Goal: Navigation & Orientation: Find specific page/section

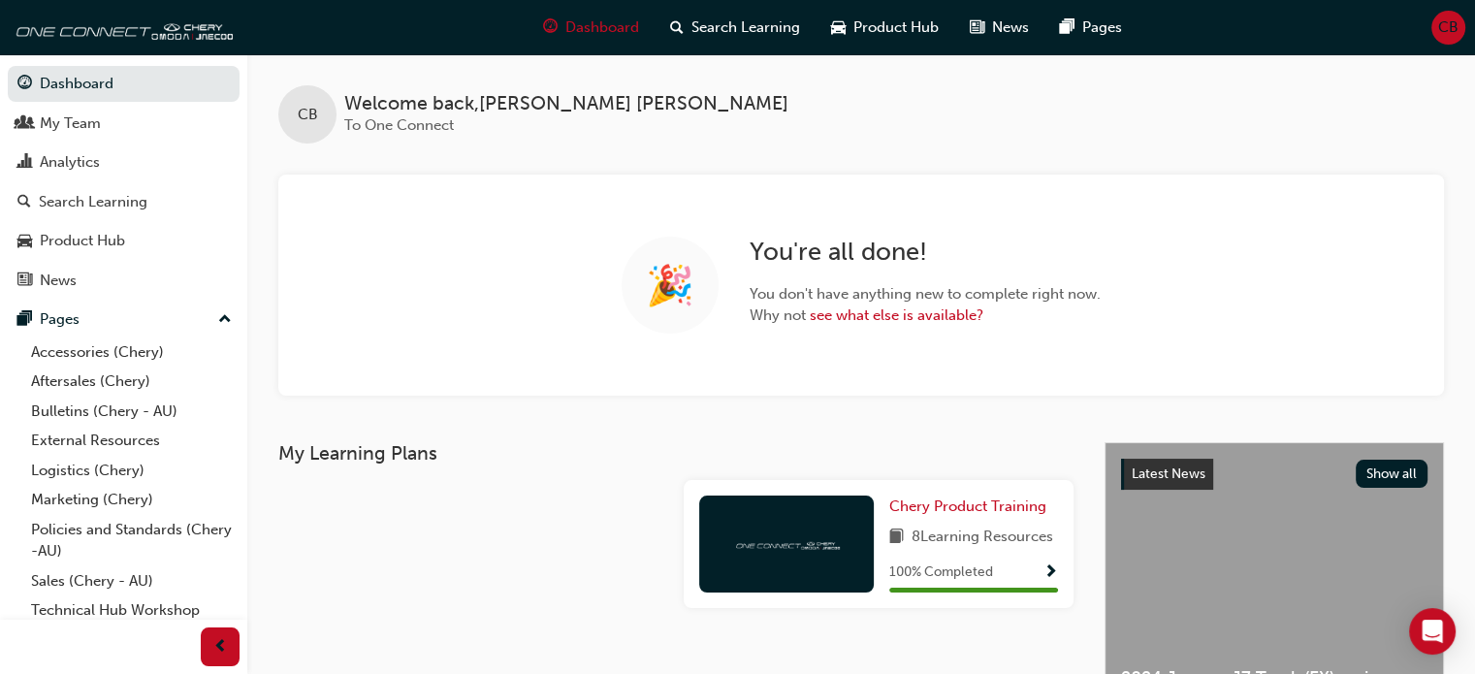
click at [1440, 34] on span "CB" at bounding box center [1448, 27] width 20 height 22
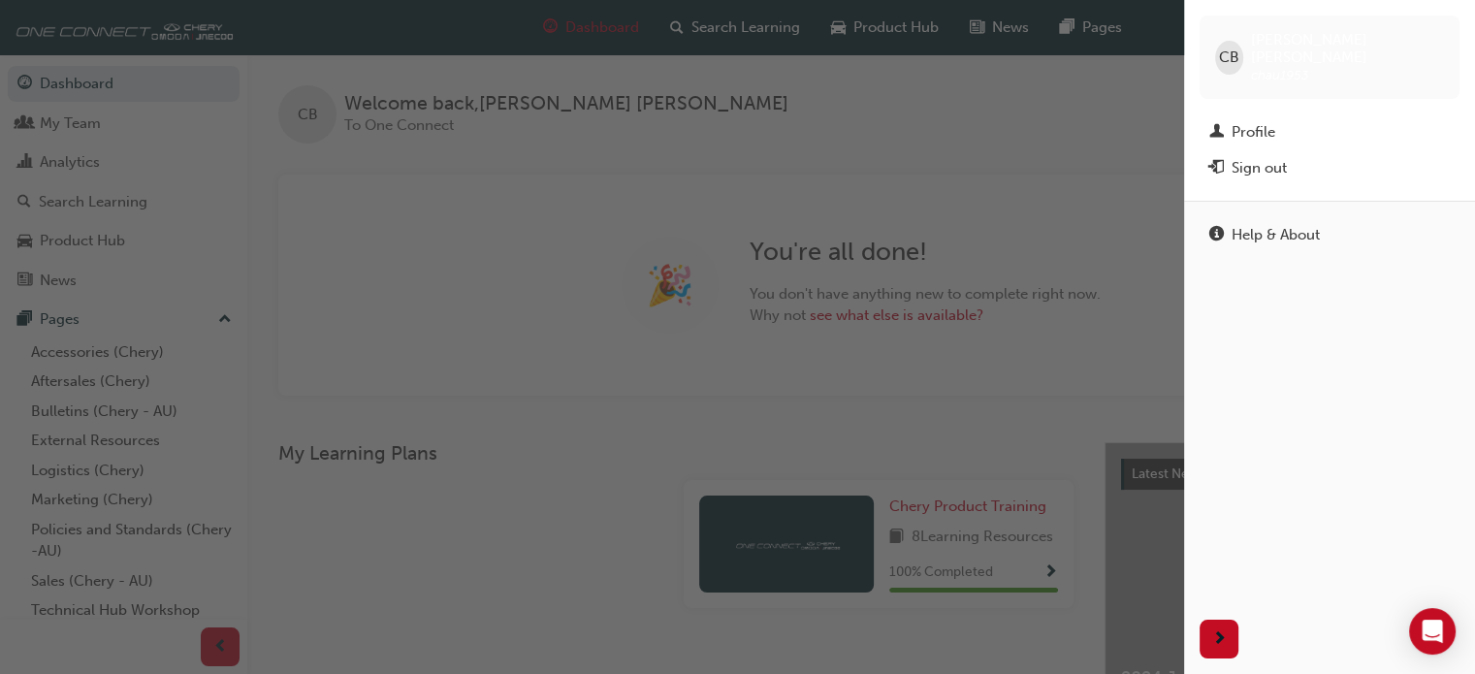
click at [1276, 157] on div "Sign out" at bounding box center [1258, 168] width 55 height 22
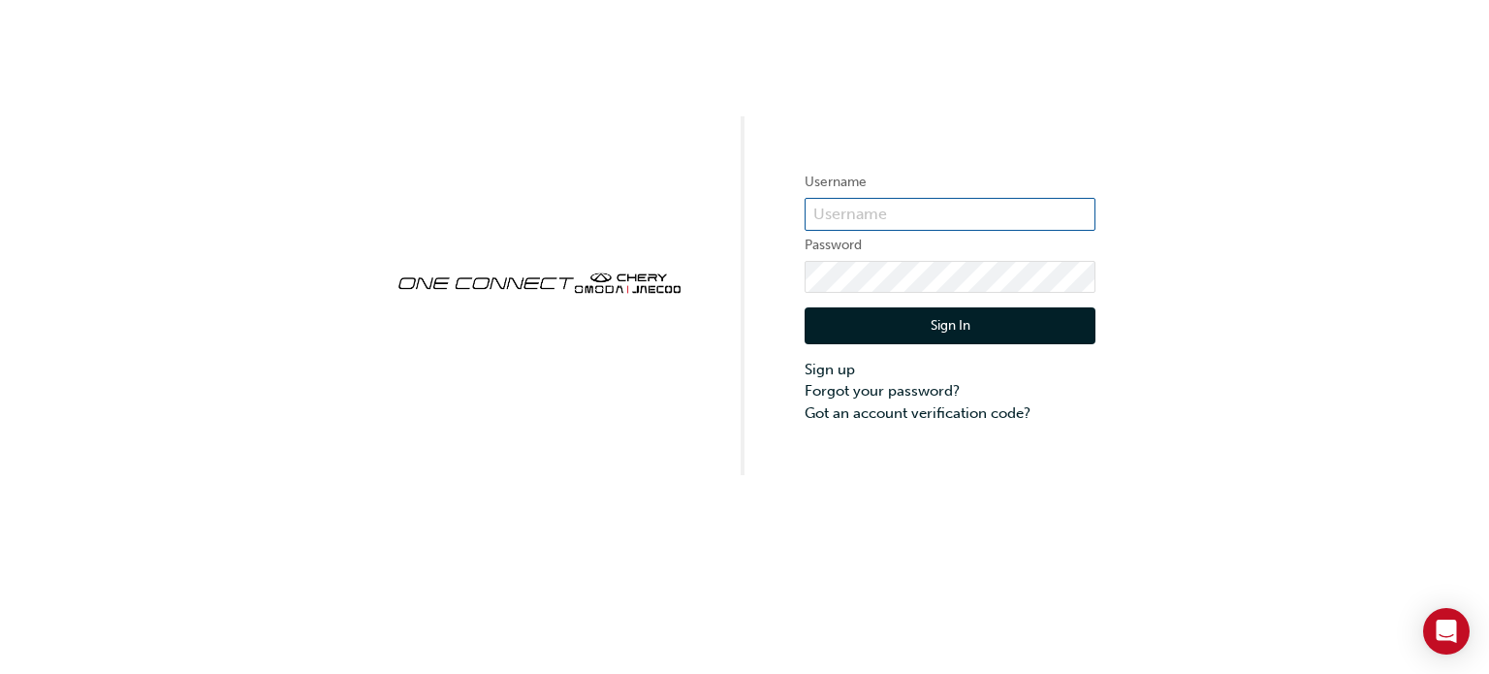
type input "CHAU1953"
click at [942, 321] on button "Sign In" at bounding box center [950, 325] width 291 height 37
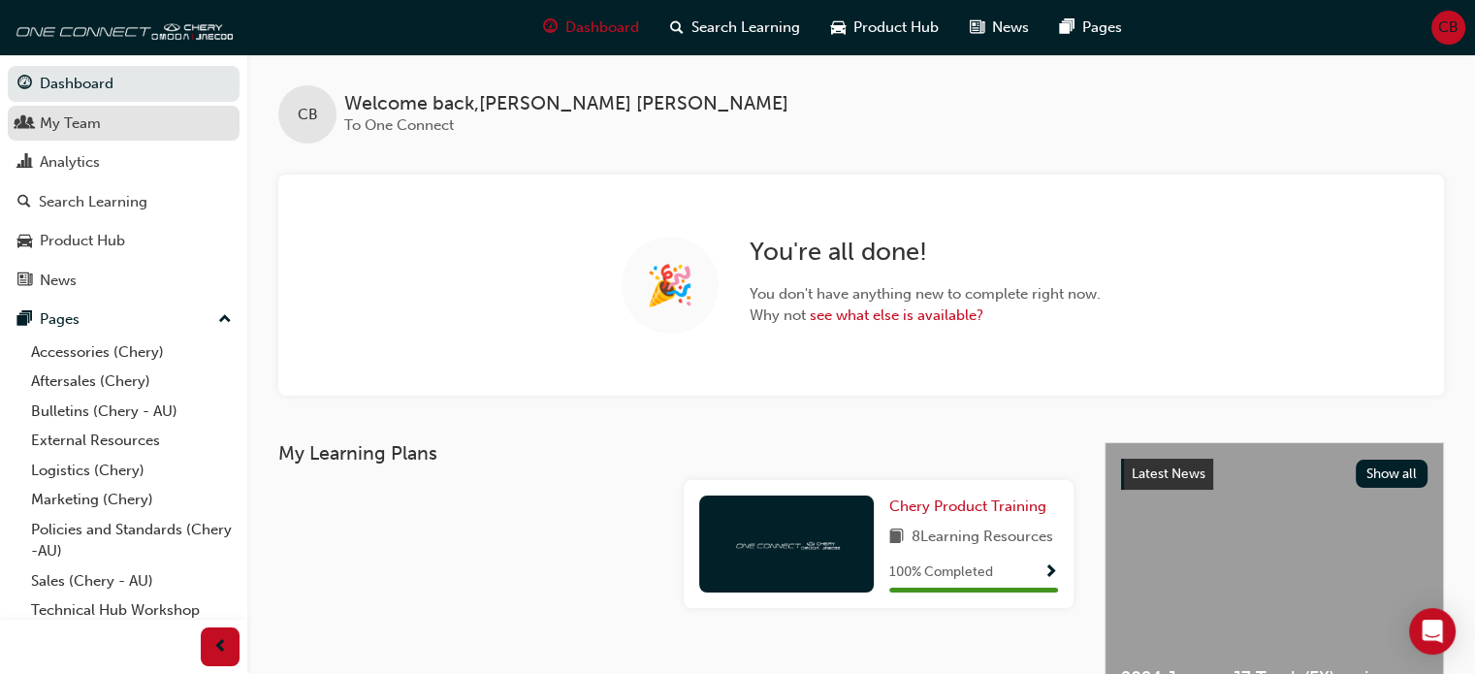
click at [64, 120] on div "My Team" at bounding box center [70, 123] width 61 height 22
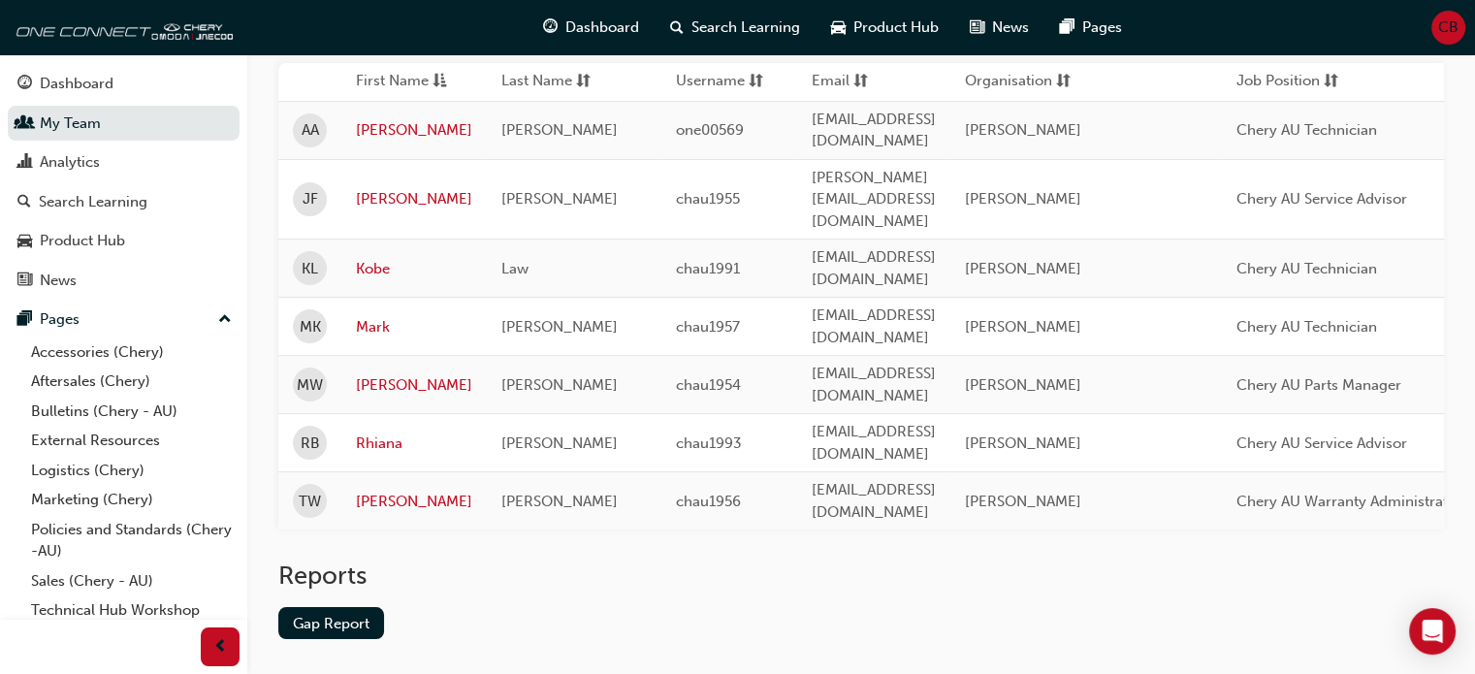
scroll to position [175, 0]
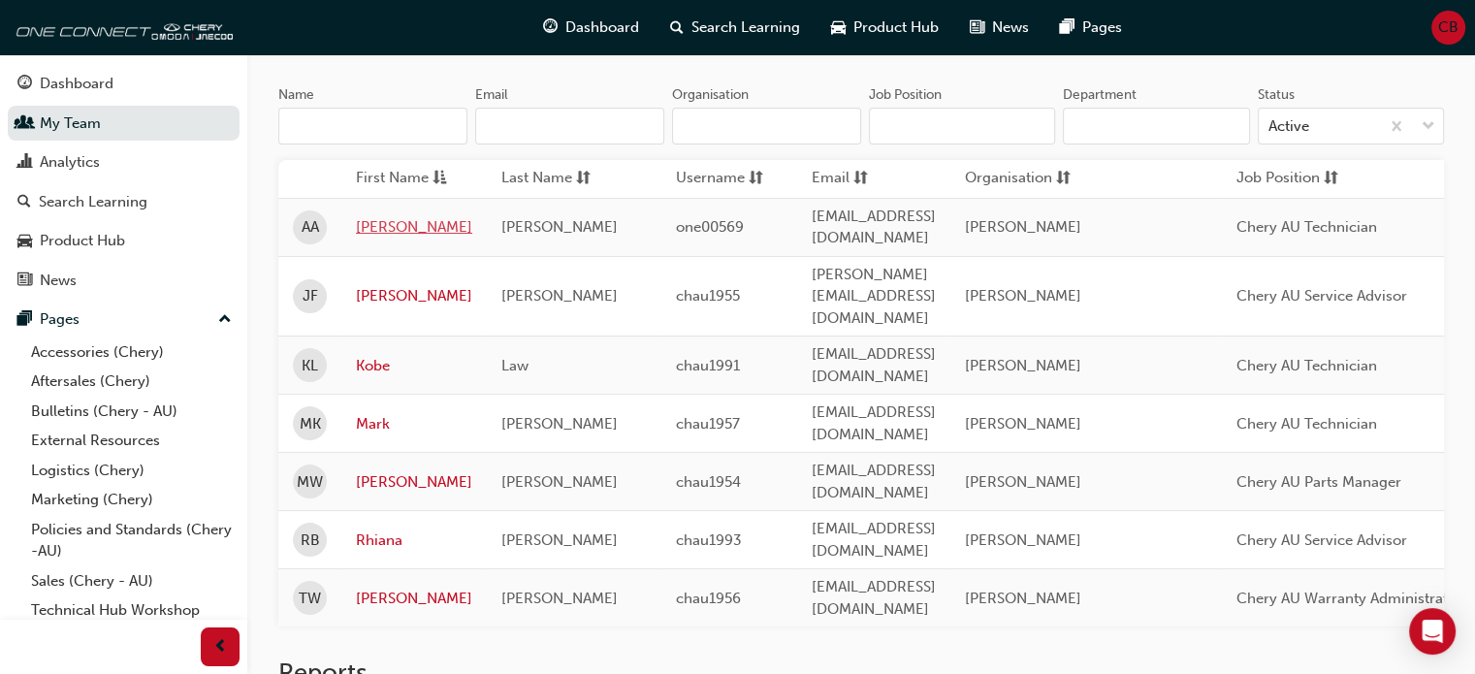
click at [359, 220] on link "Ali" at bounding box center [414, 227] width 116 height 22
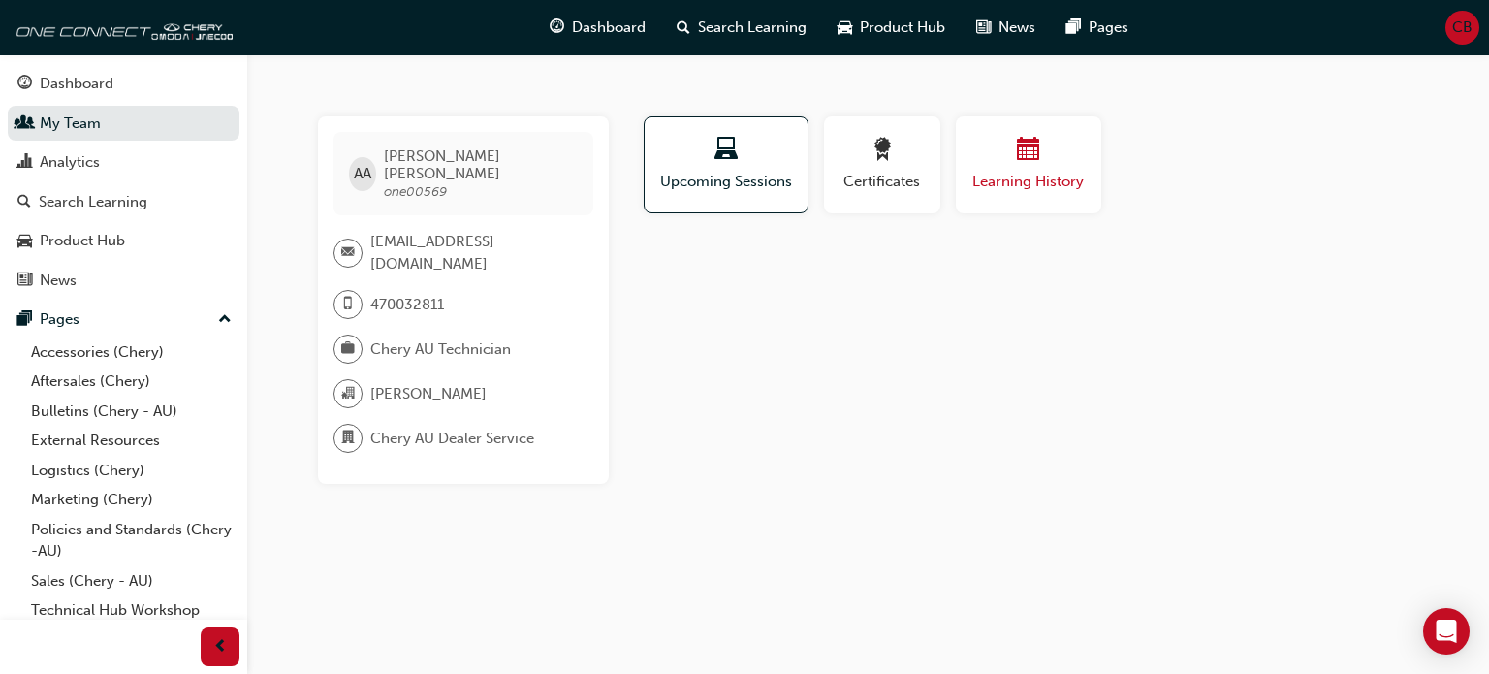
click at [1013, 152] on div "button" at bounding box center [1028, 153] width 116 height 30
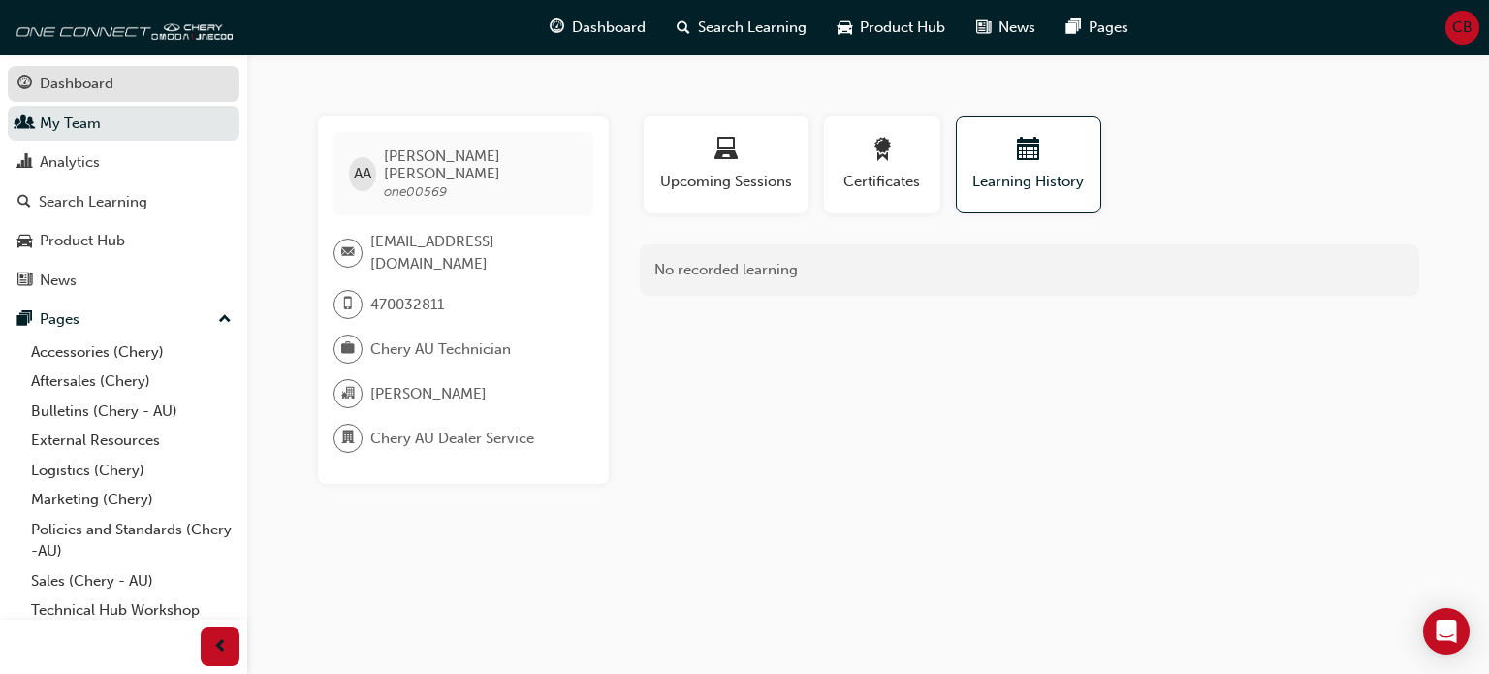
click at [67, 84] on div "Dashboard" at bounding box center [77, 84] width 74 height 22
